Goal: Information Seeking & Learning: Understand process/instructions

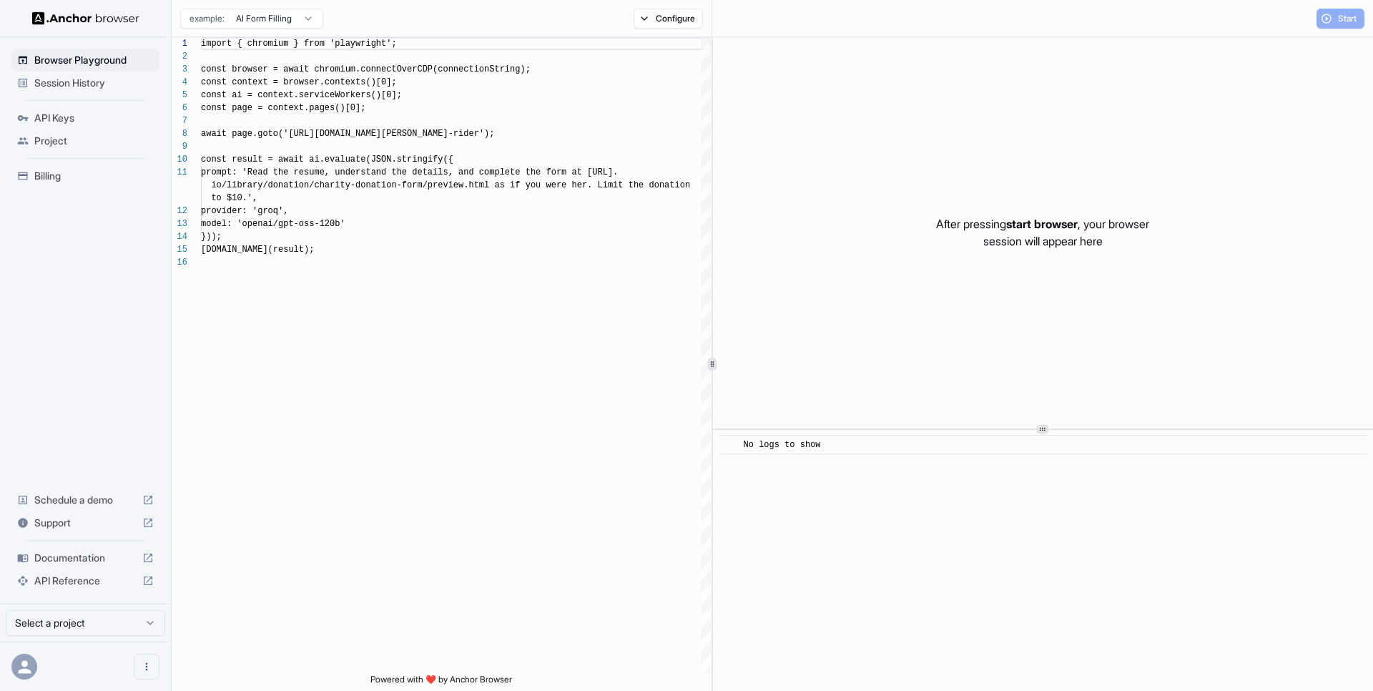
scroll to position [129, 0]
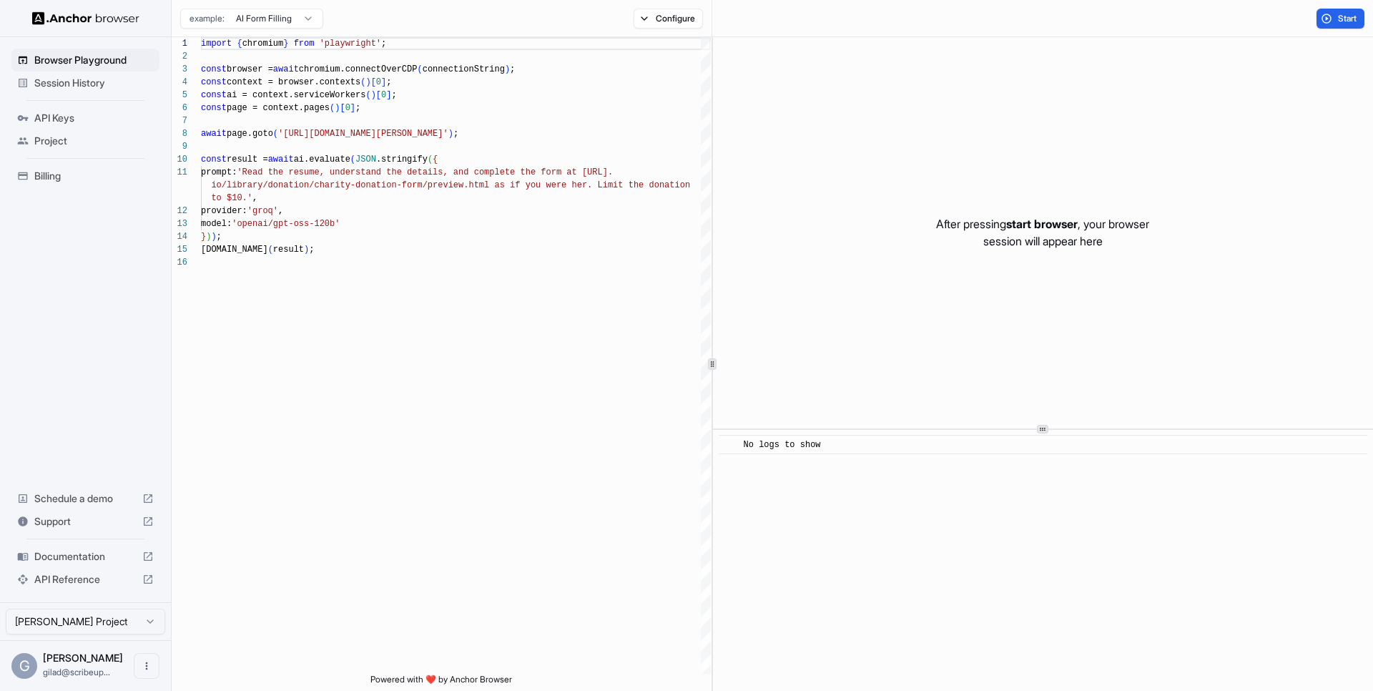
click at [89, 571] on div "API Reference" at bounding box center [85, 579] width 148 height 23
click at [412, 297] on div "import { chromium } from 'playwright' ; const browser = await chromium.connectO…" at bounding box center [456, 465] width 510 height 856
click at [667, 20] on button "Configure" at bounding box center [668, 19] width 69 height 20
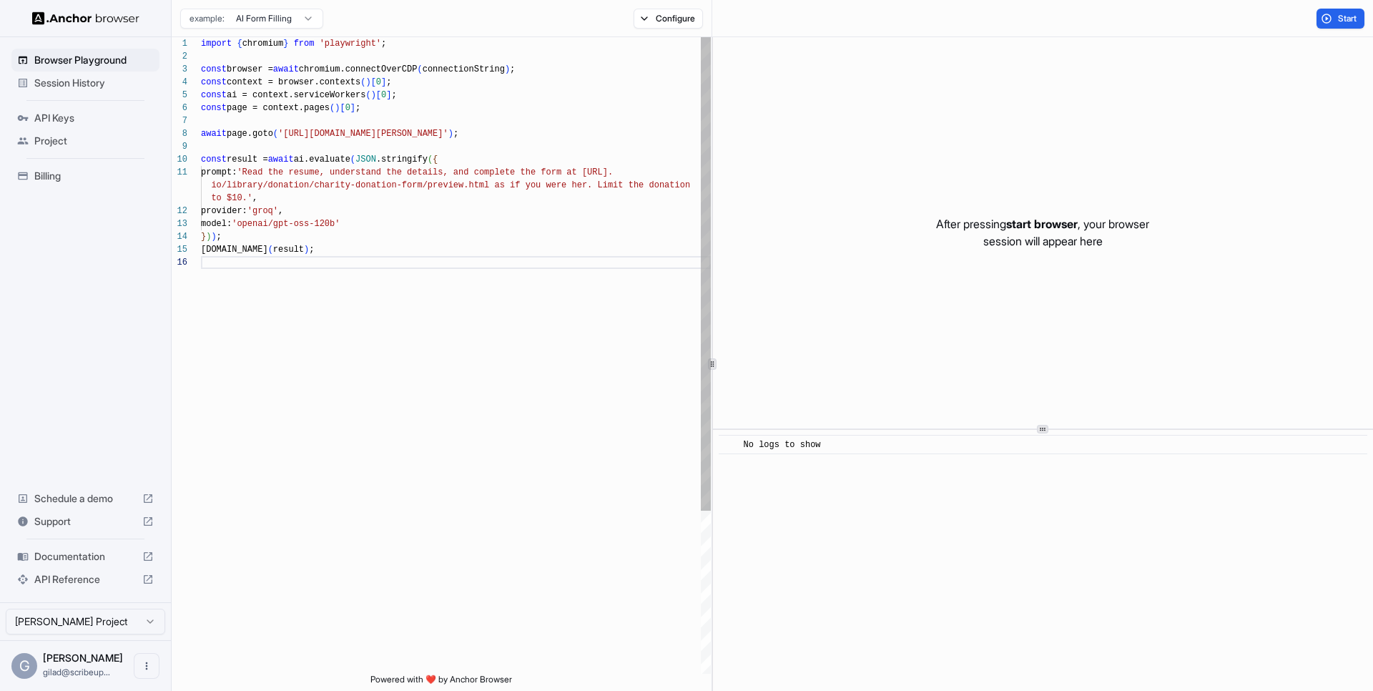
click at [525, 406] on div "import { chromium } from 'playwright' ; const browser = await chromium.connectO…" at bounding box center [456, 465] width 510 height 856
click at [461, 104] on div "import { chromium } from 'playwright' ; const browser = await chromium.connectO…" at bounding box center [456, 465] width 510 height 856
click at [455, 94] on div "import { chromium } from 'playwright' ; const browser = await chromium.connectO…" at bounding box center [456, 465] width 510 height 856
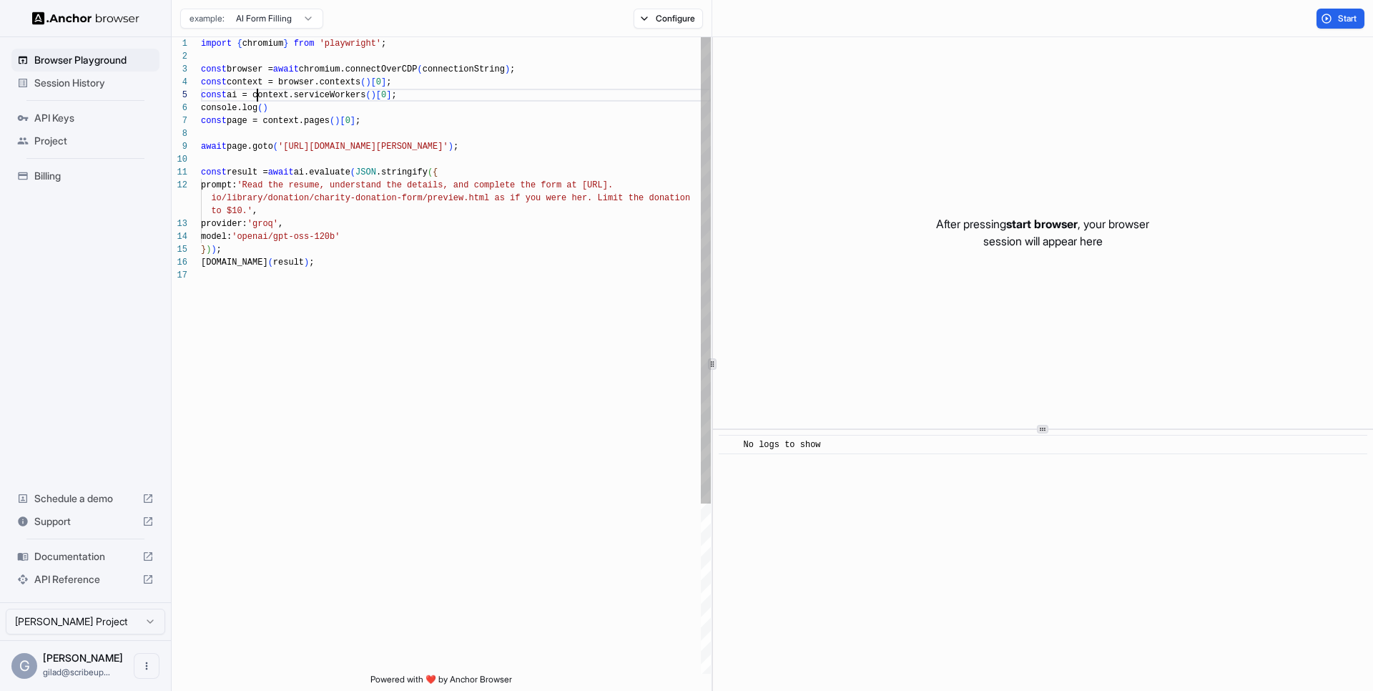
scroll to position [52, 0]
drag, startPoint x: 258, startPoint y: 94, endPoint x: 384, endPoint y: 97, distance: 125.9
click at [384, 97] on div "import { chromium } from 'playwright' ; const browser = await chromium.connectO…" at bounding box center [456, 471] width 510 height 868
click at [263, 108] on div "import { chromium } from 'playwright' ; const browser = await chromium.connectO…" at bounding box center [456, 471] width 510 height 868
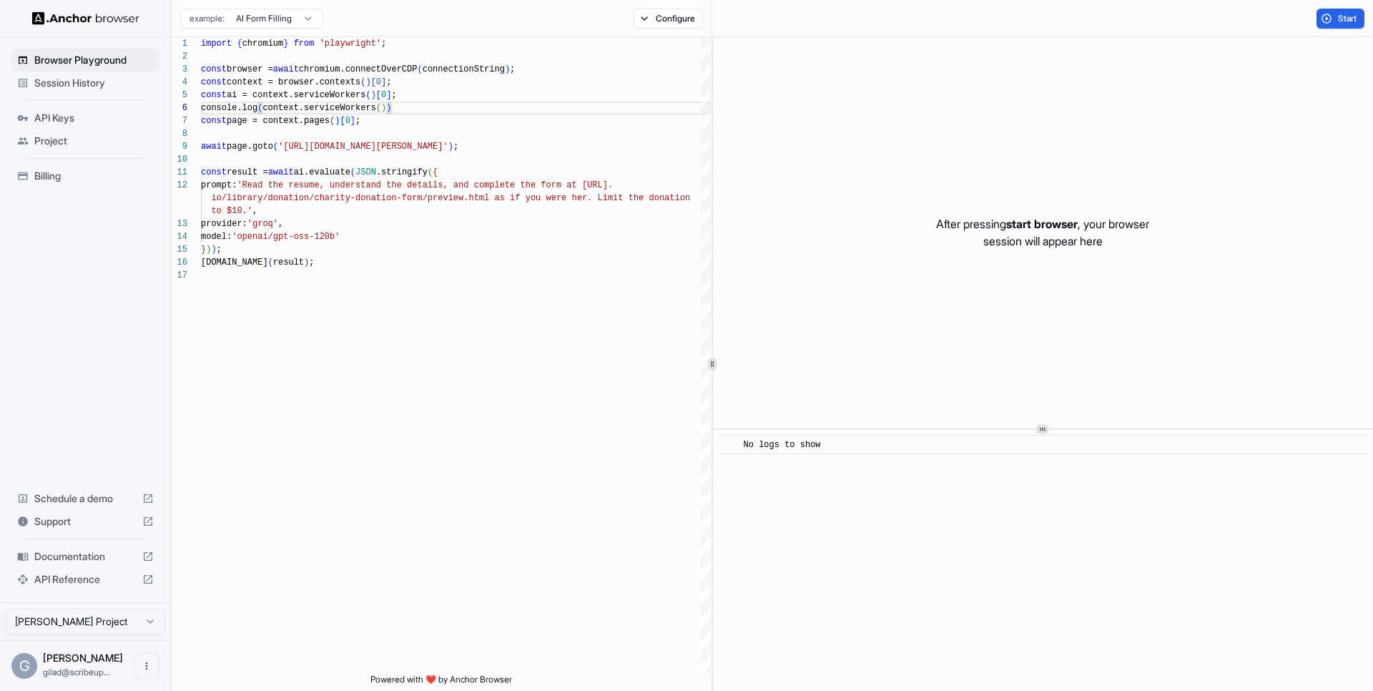
click at [1314, 11] on div "Start" at bounding box center [1340, 19] width 65 height 20
click at [1322, 12] on button "Start" at bounding box center [1341, 19] width 48 height 20
click at [746, 464] on span "▶" at bounding box center [746, 464] width 4 height 9
click at [753, 474] on span "▶" at bounding box center [755, 472] width 4 height 9
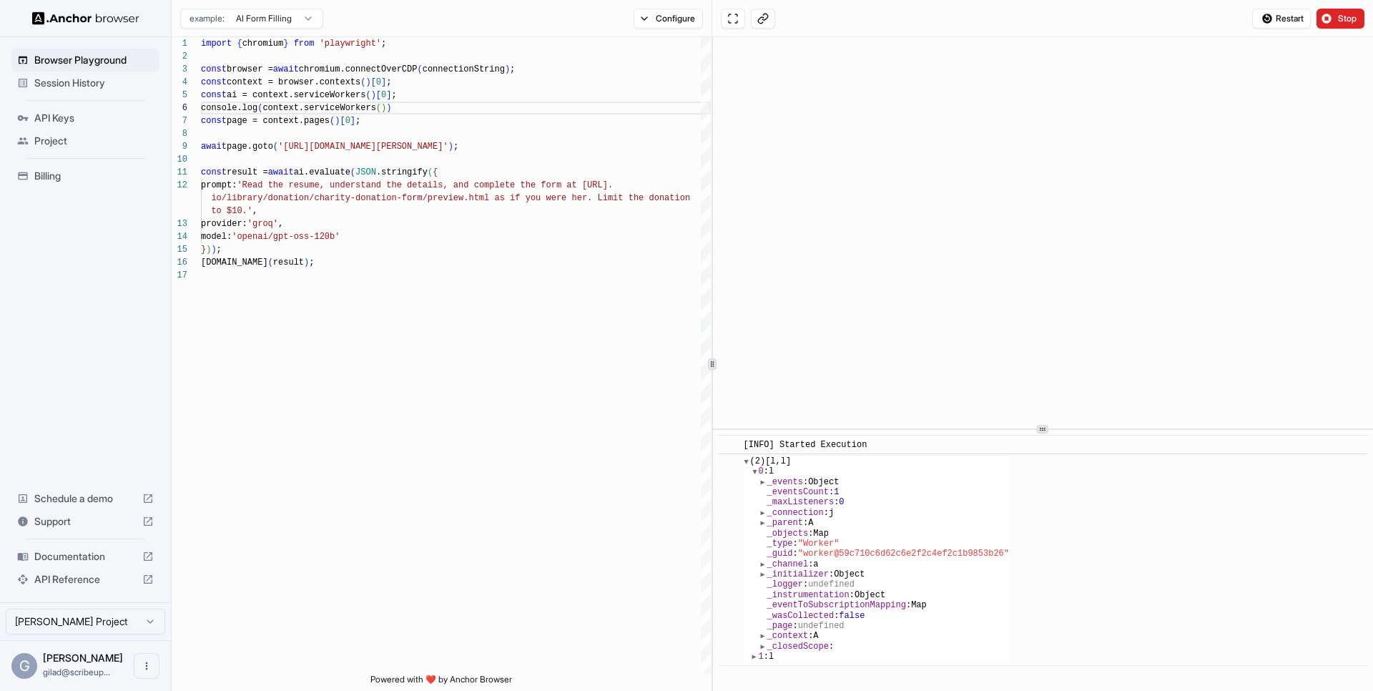
click at [753, 657] on span "▶" at bounding box center [755, 657] width 4 height 9
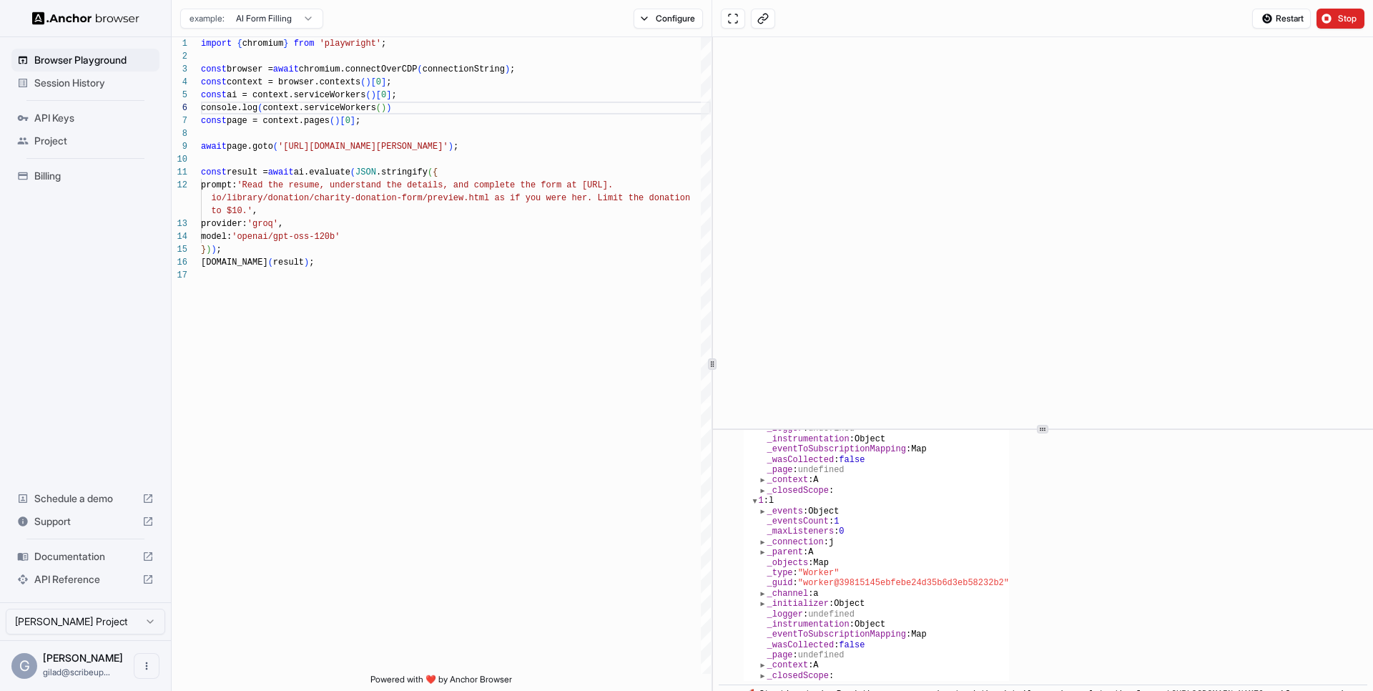
scroll to position [189, 0]
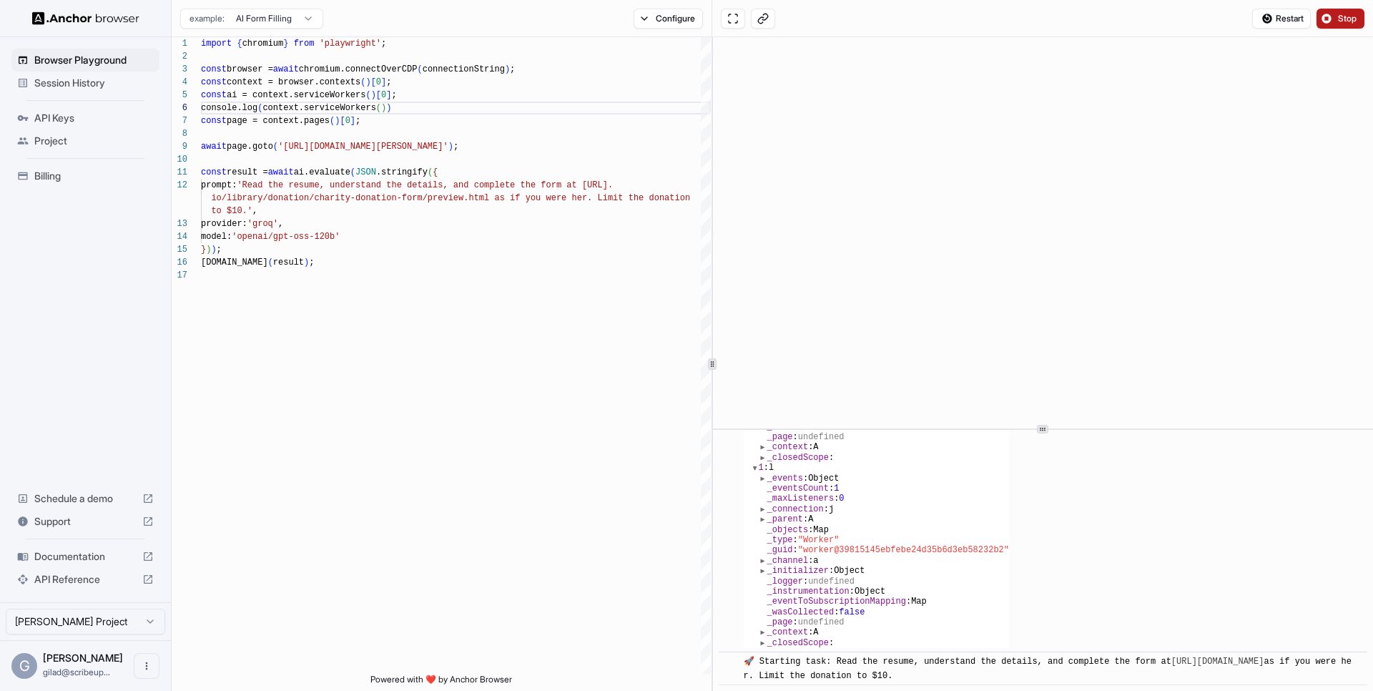
click at [1343, 11] on button "Stop" at bounding box center [1341, 19] width 48 height 20
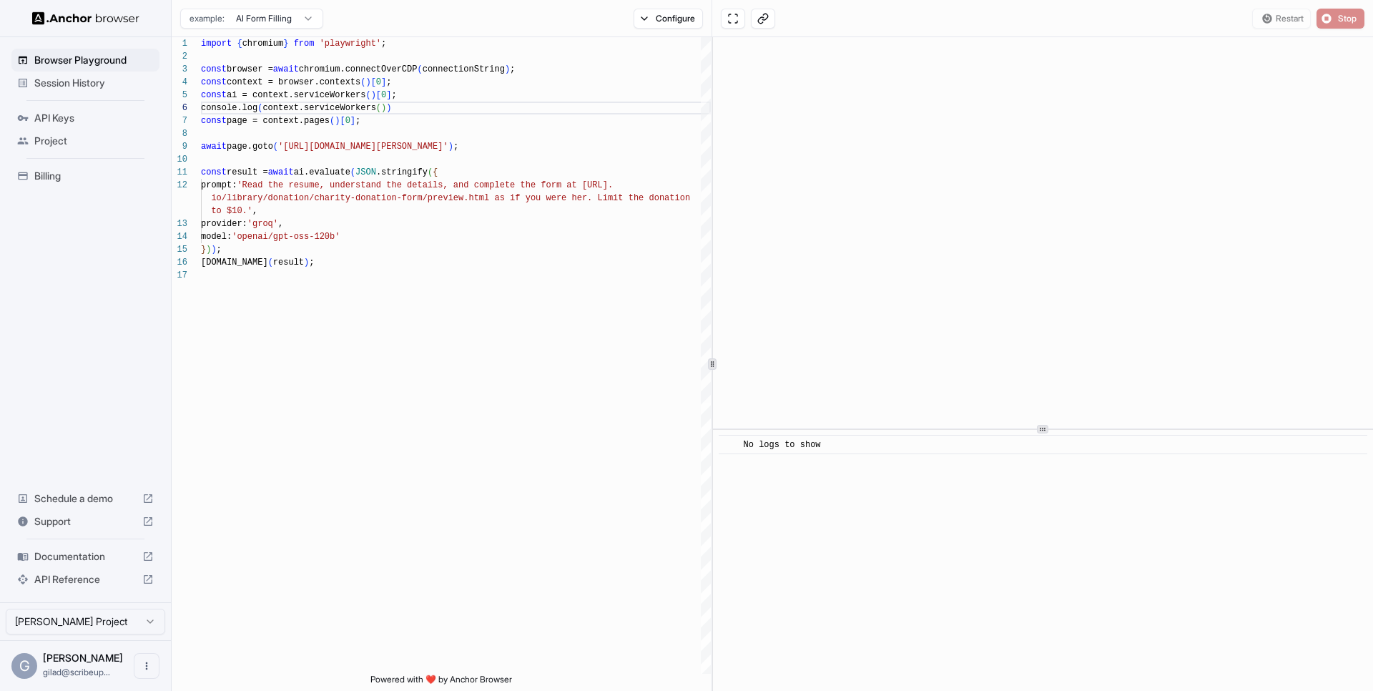
scroll to position [0, 0]
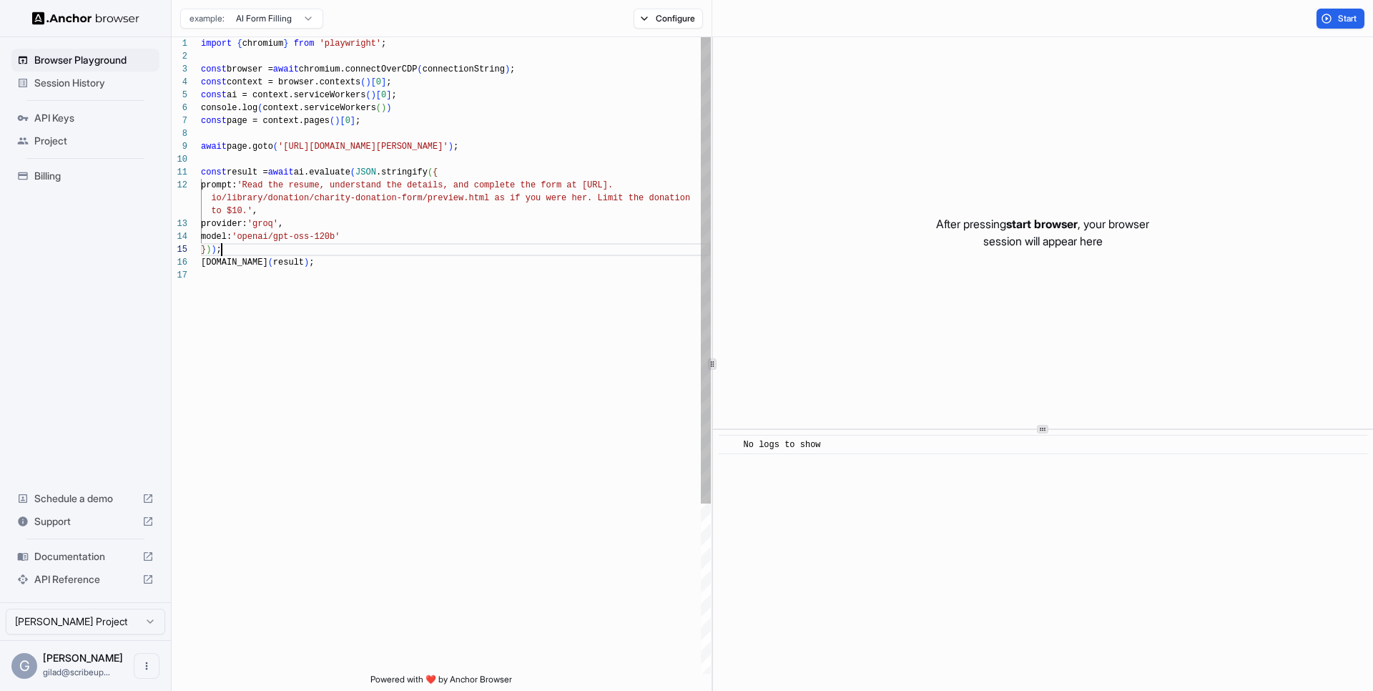
click at [441, 246] on div "import { chromium } from 'playwright' ; const browser = await chromium.connectO…" at bounding box center [456, 471] width 510 height 868
type textarea "**********"
